Goal: Task Accomplishment & Management: Manage account settings

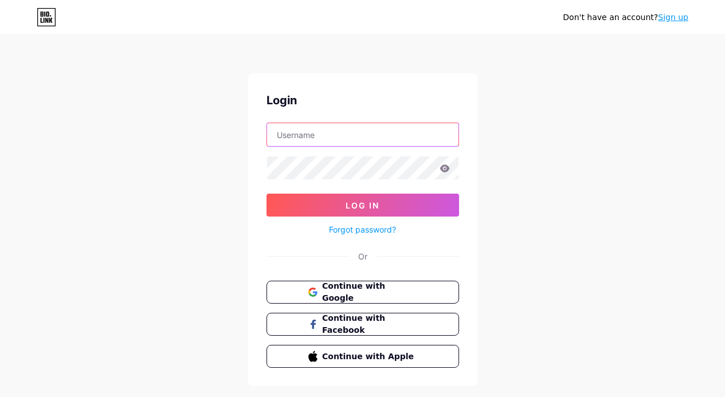
click at [343, 135] on input "text" at bounding box center [362, 134] width 191 height 23
click at [307, 135] on input "text" at bounding box center [362, 134] width 191 height 23
click at [306, 130] on input "text" at bounding box center [362, 134] width 191 height 23
paste input "graficaspaceart"
type input "graficaspaceart"
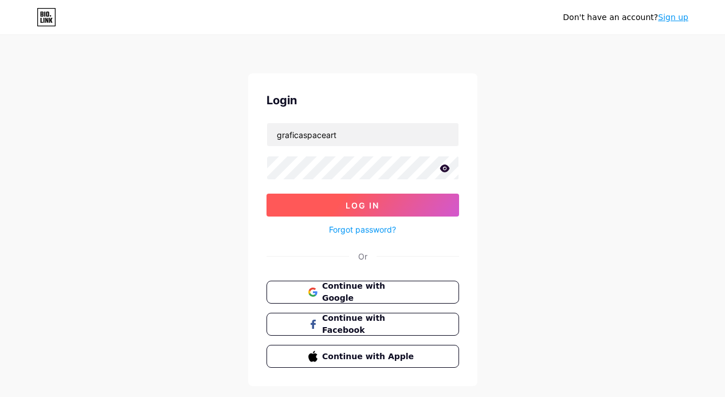
click at [389, 203] on button "Log In" at bounding box center [363, 205] width 193 height 23
